Goal: Task Accomplishment & Management: Manage account settings

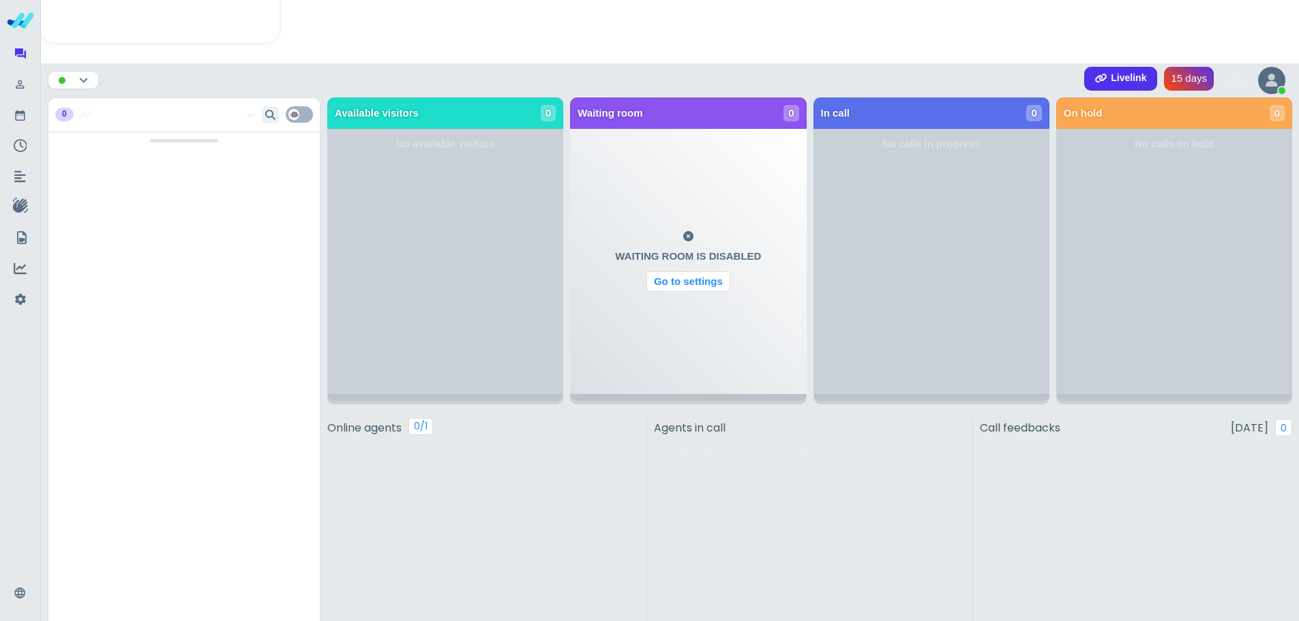
scroll to position [477, 0]
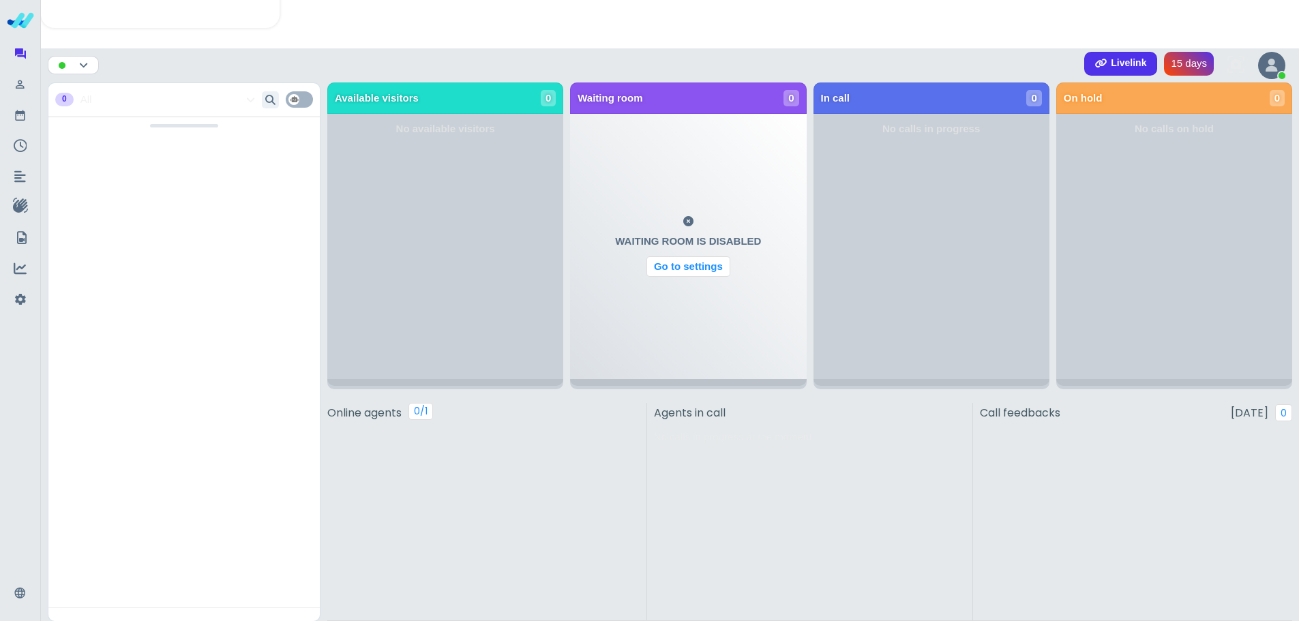
click at [1277, 67] on icon at bounding box center [1272, 66] width 12 height 14
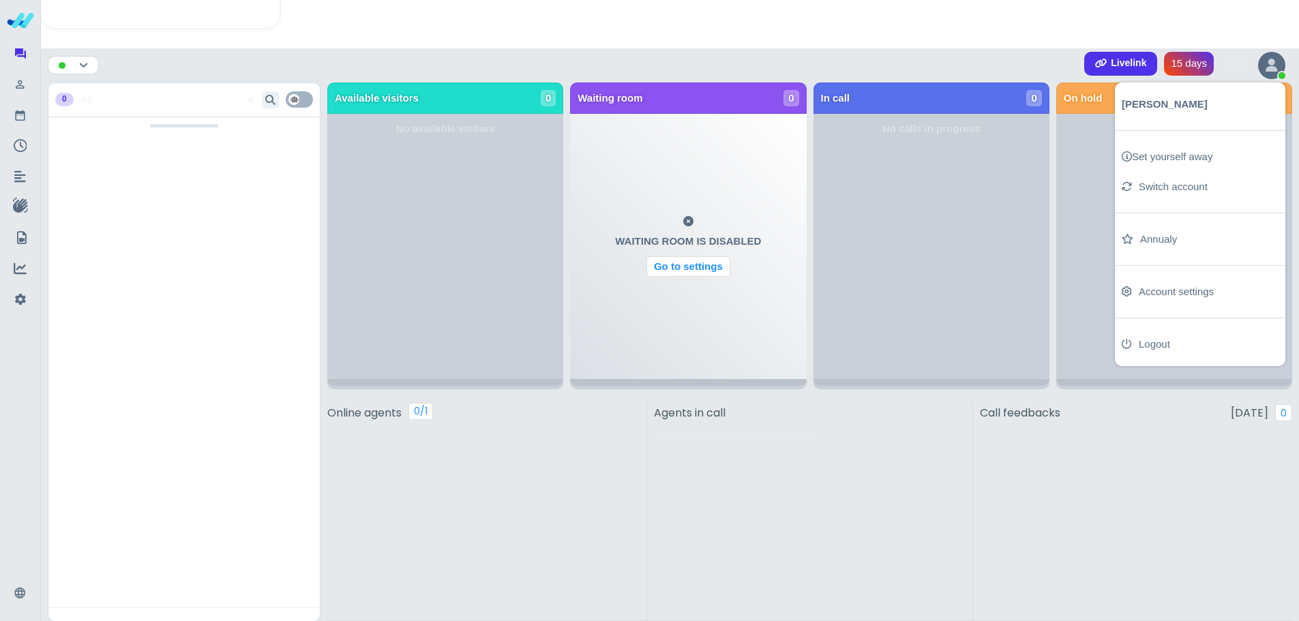
click at [906, 30] on div "Launch modal Back Thank You for Registration! Please select what you would like…" at bounding box center [670, 96] width 1258 height 1147
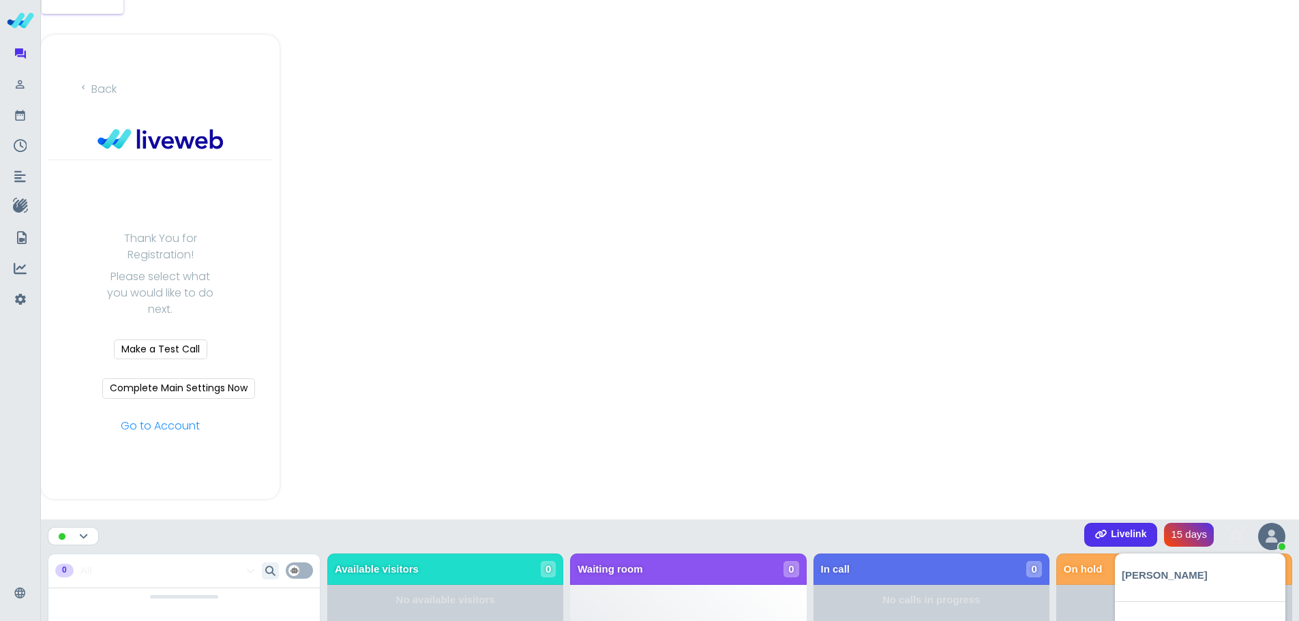
scroll to position [0, 0]
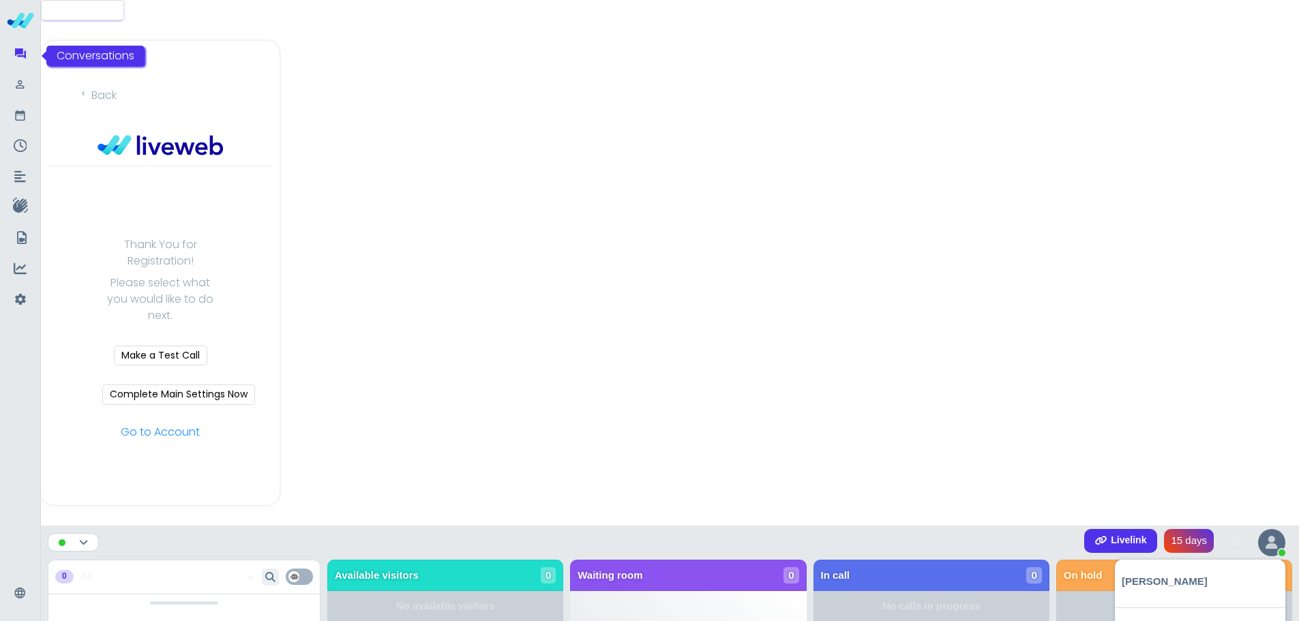
click at [28, 59] on div at bounding box center [20, 54] width 27 height 27
click at [24, 140] on icon at bounding box center [20, 146] width 13 height 13
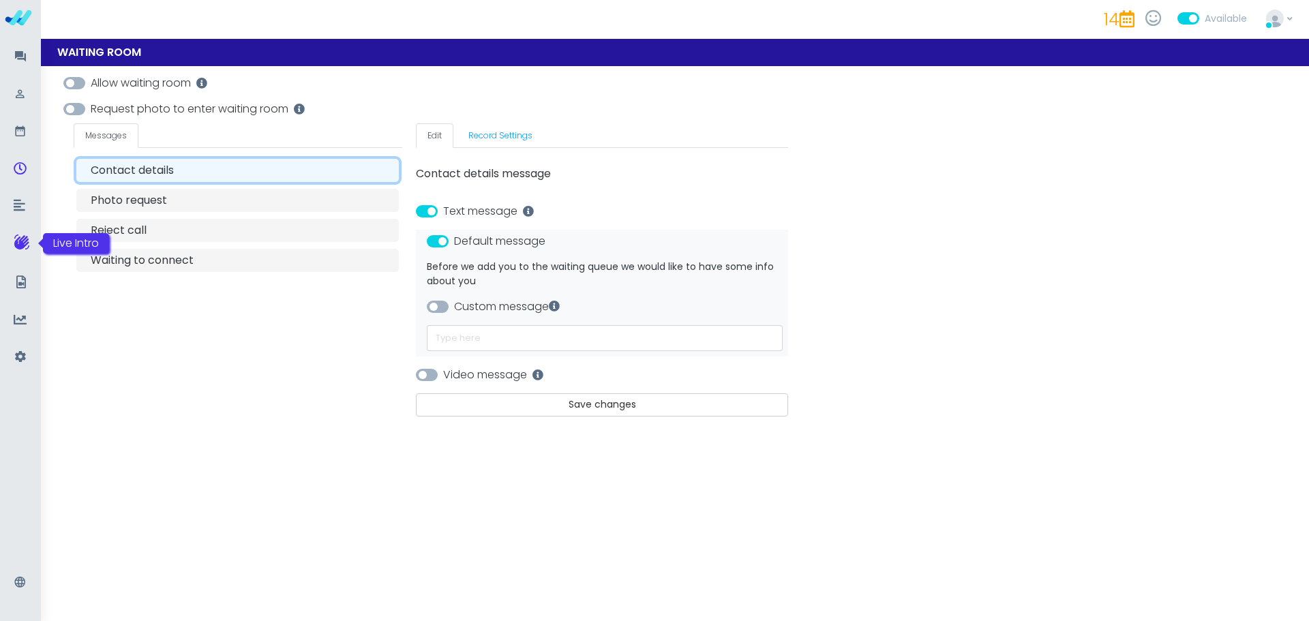
click at [13, 241] on link at bounding box center [20, 244] width 34 height 33
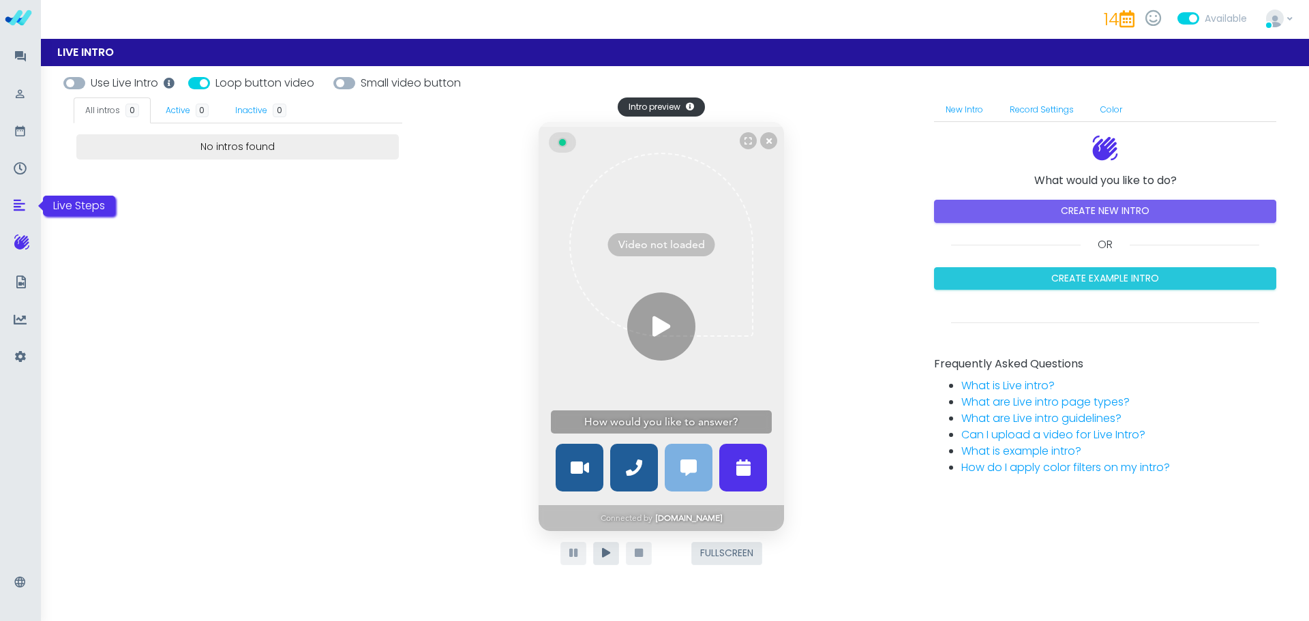
click at [19, 200] on icon at bounding box center [20, 204] width 12 height 13
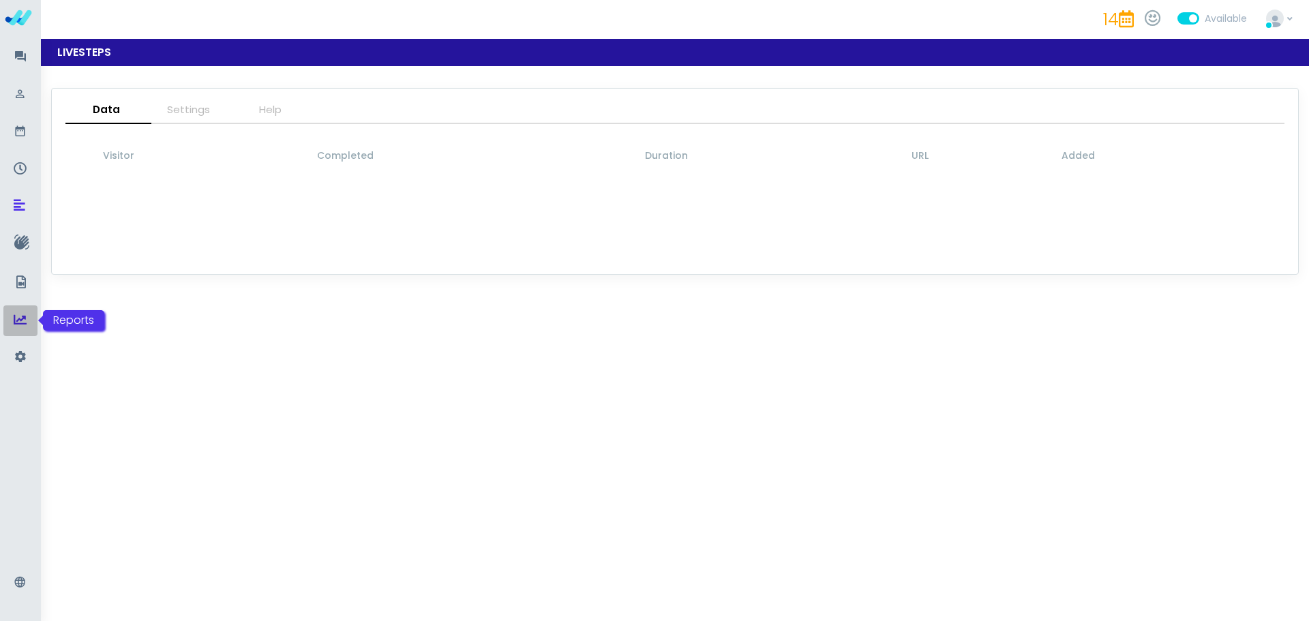
click at [18, 318] on icon at bounding box center [20, 319] width 13 height 13
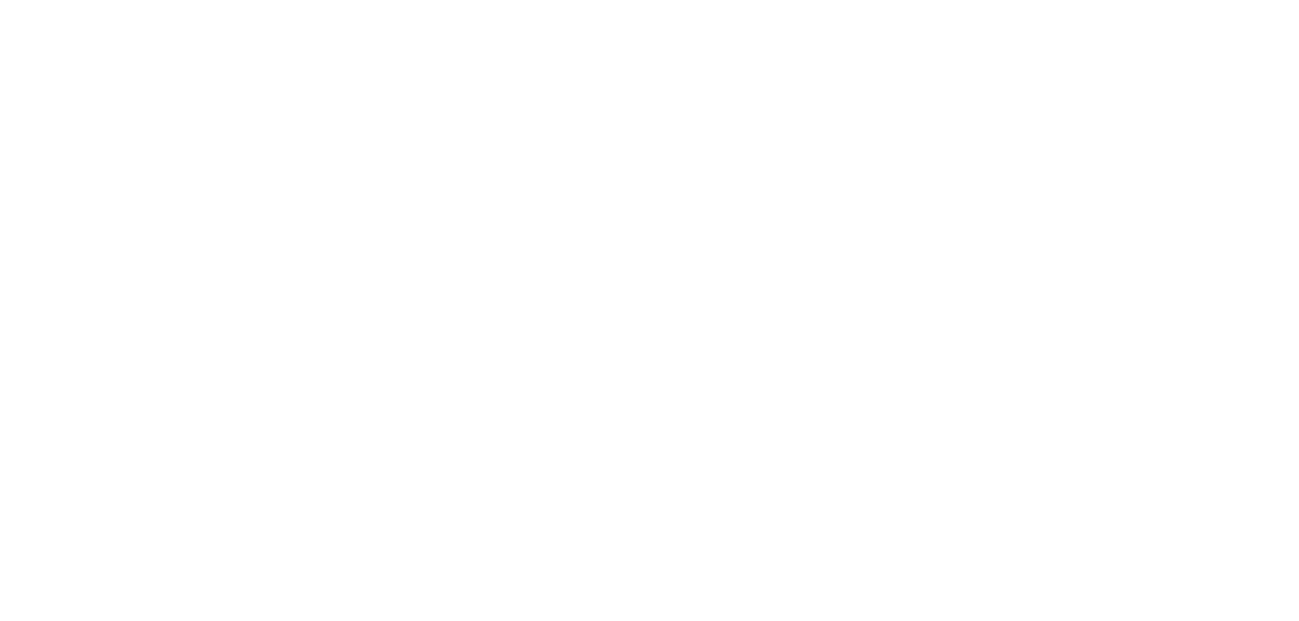
type input "08/23/2025 - 08/30/2025"
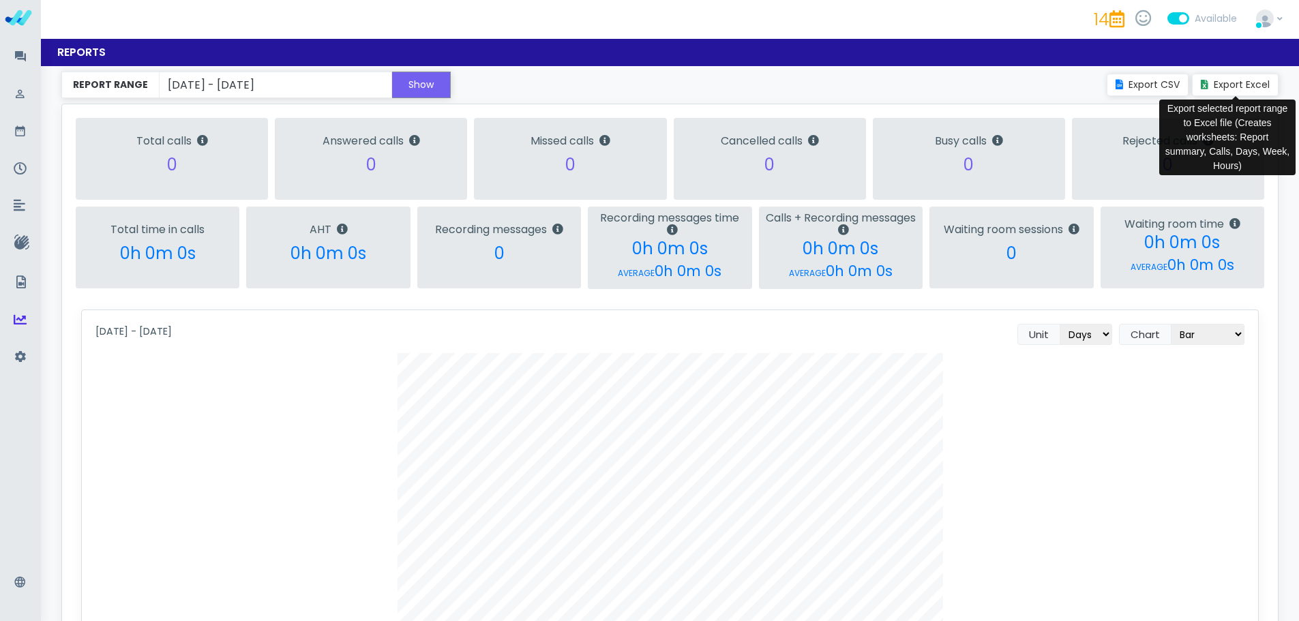
scroll to position [681633, 680786]
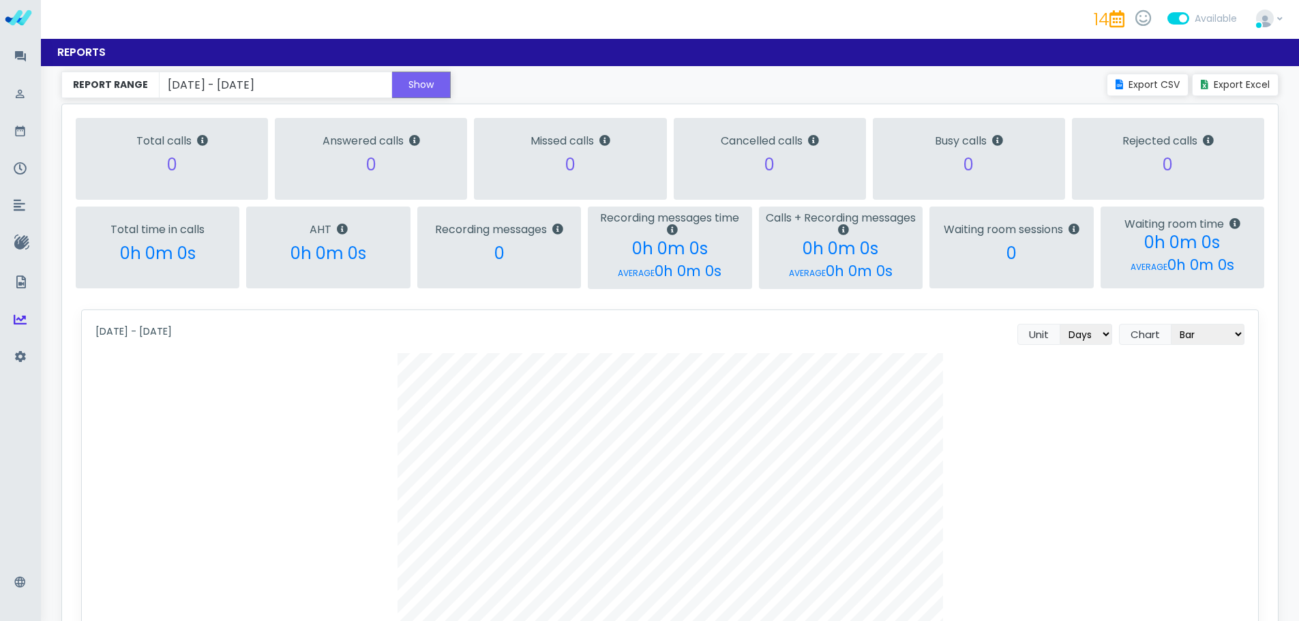
click at [1274, 18] on img at bounding box center [1265, 19] width 18 height 18
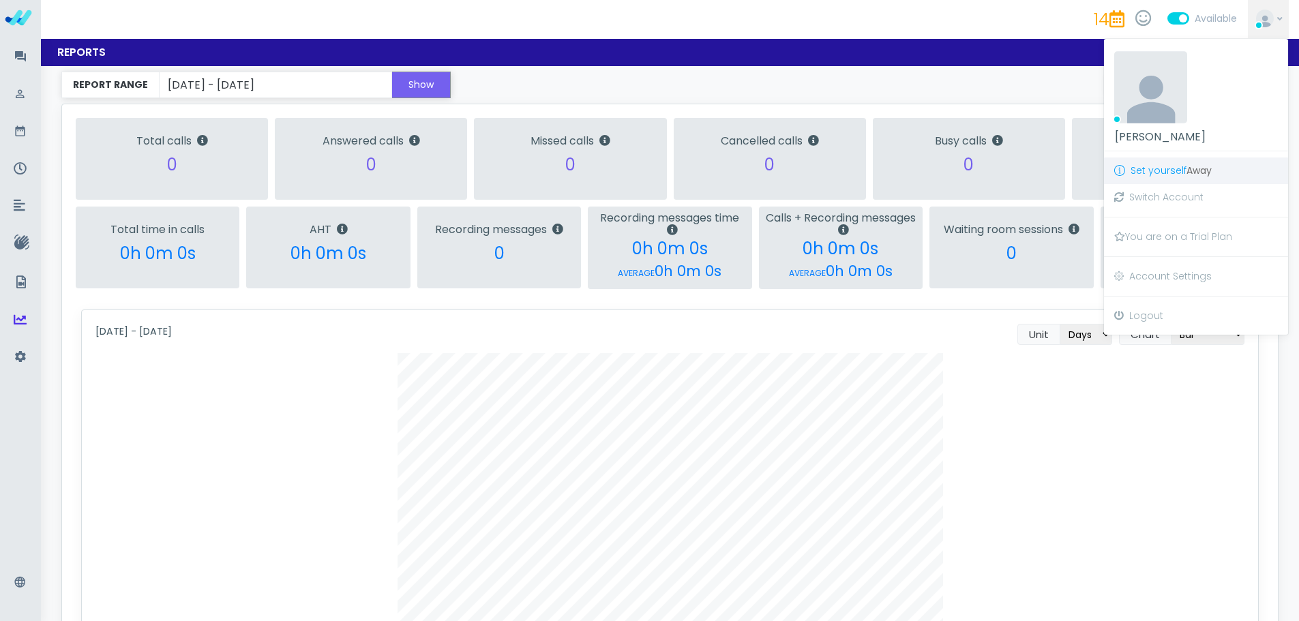
click at [1201, 171] on b "Away" at bounding box center [1199, 171] width 25 height 14
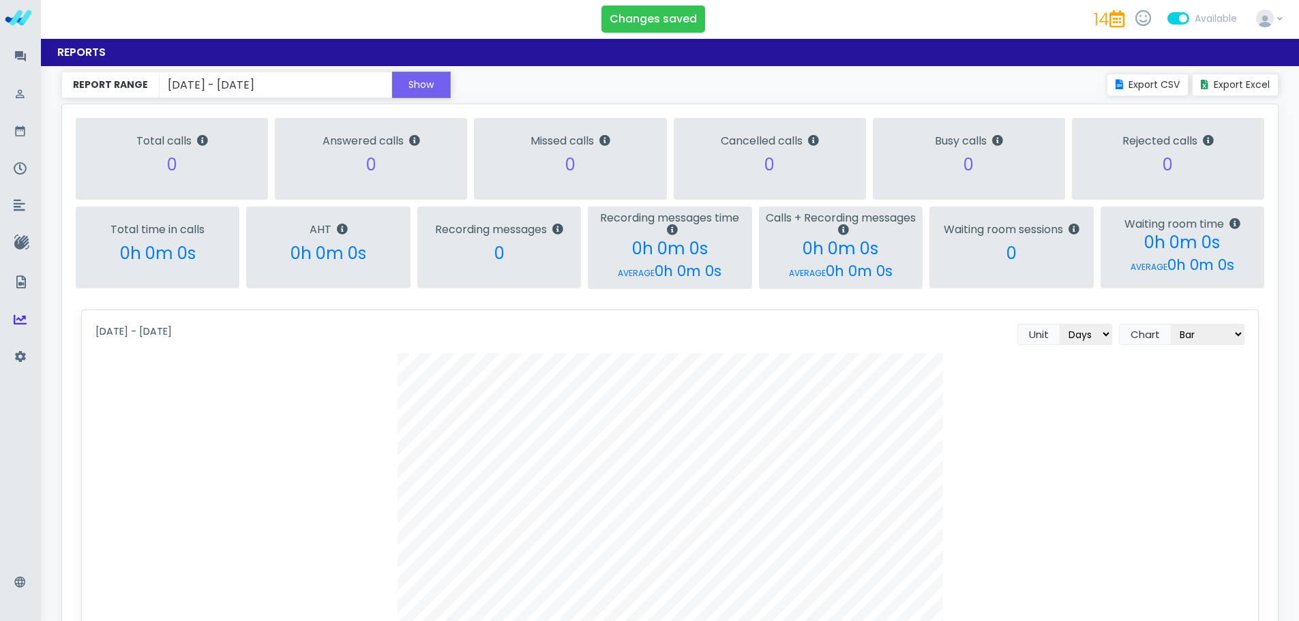
click at [1274, 21] on img at bounding box center [1265, 19] width 18 height 18
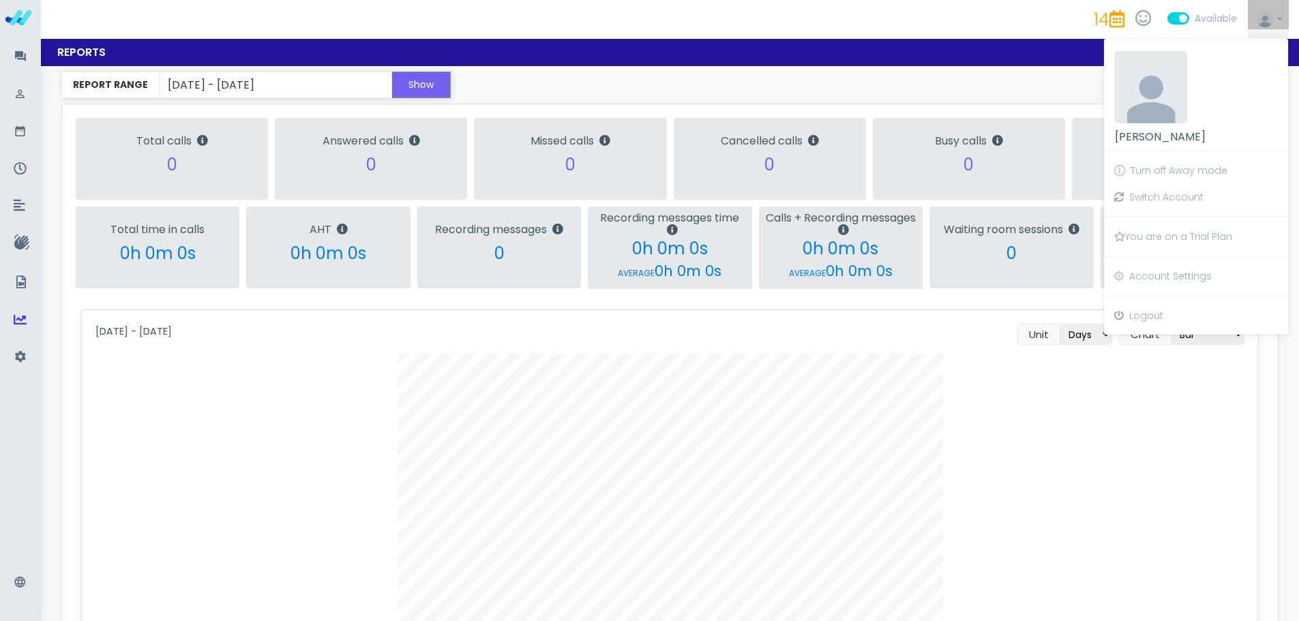
click at [1274, 10] on img at bounding box center [1265, 19] width 18 height 18
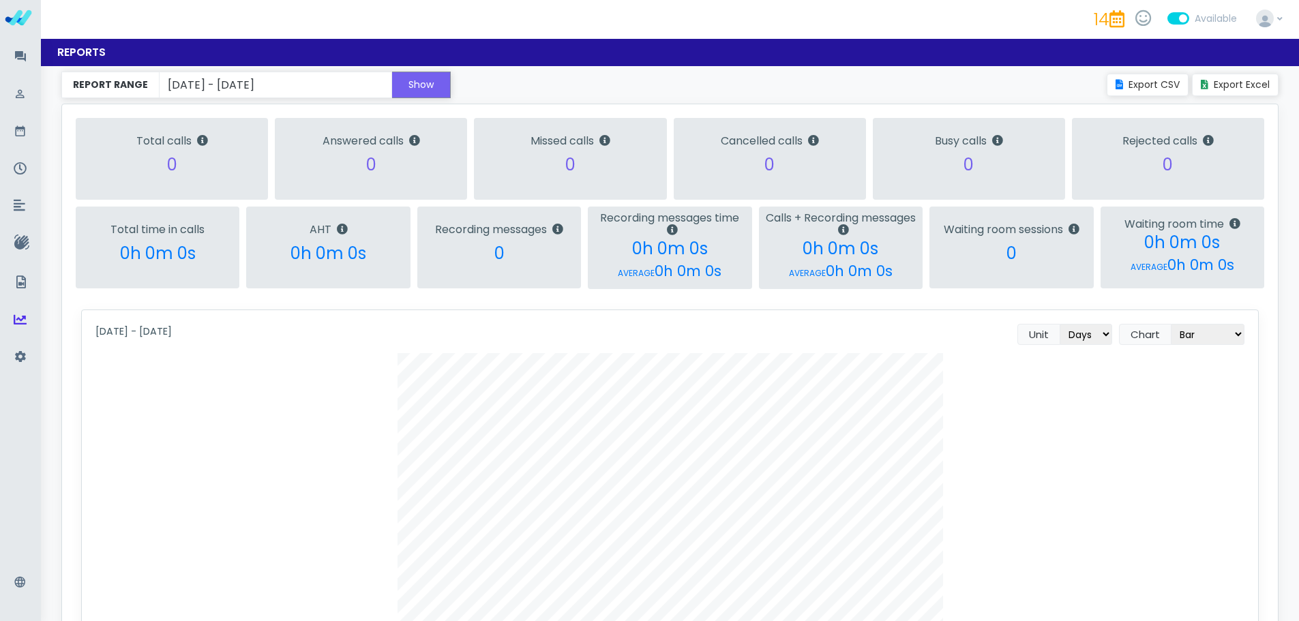
click at [1187, 25] on div "Available" at bounding box center [1203, 19] width 70 height 40
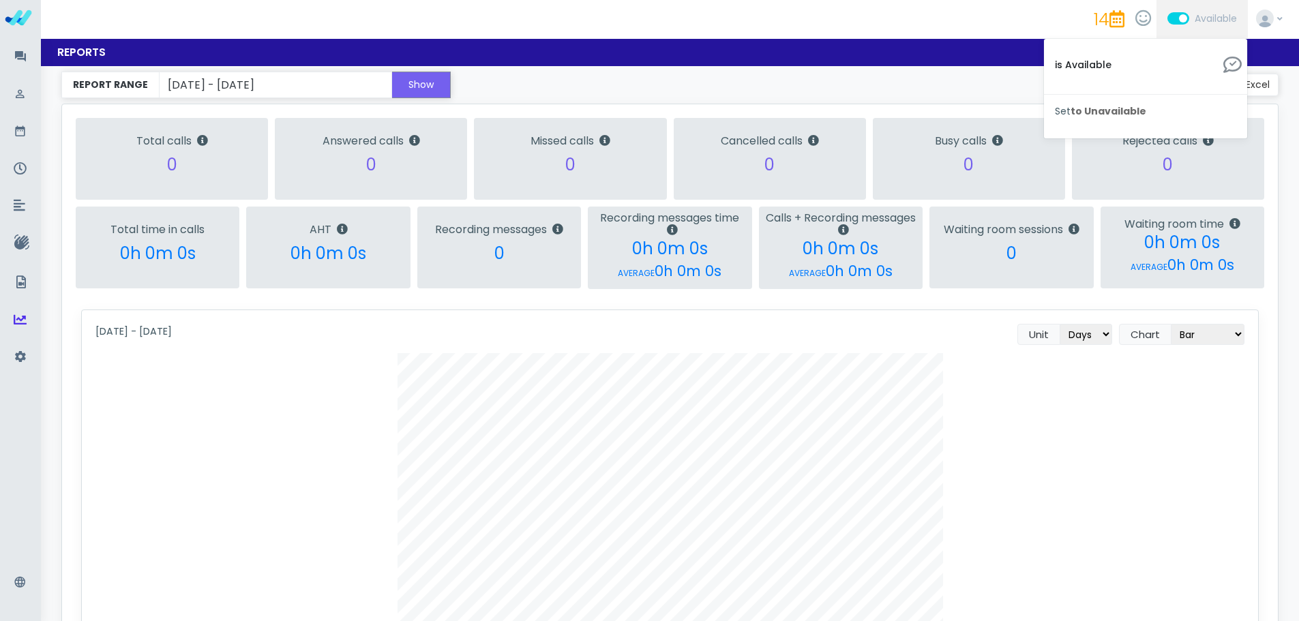
click at [1223, 65] on p "is Available" at bounding box center [1139, 65] width 168 height 14
